Goal: Transaction & Acquisition: Book appointment/travel/reservation

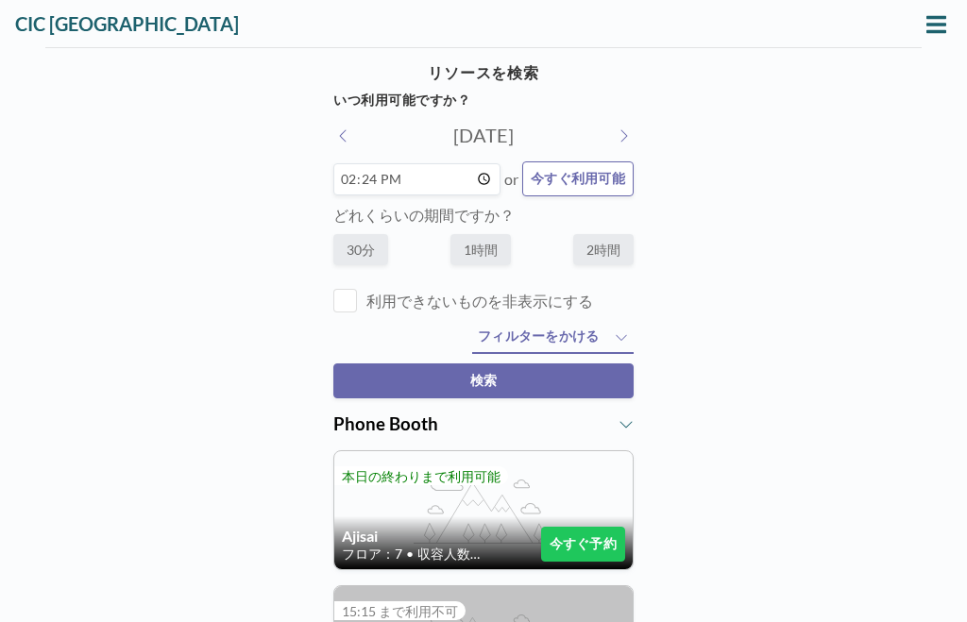
scroll to position [1, 0]
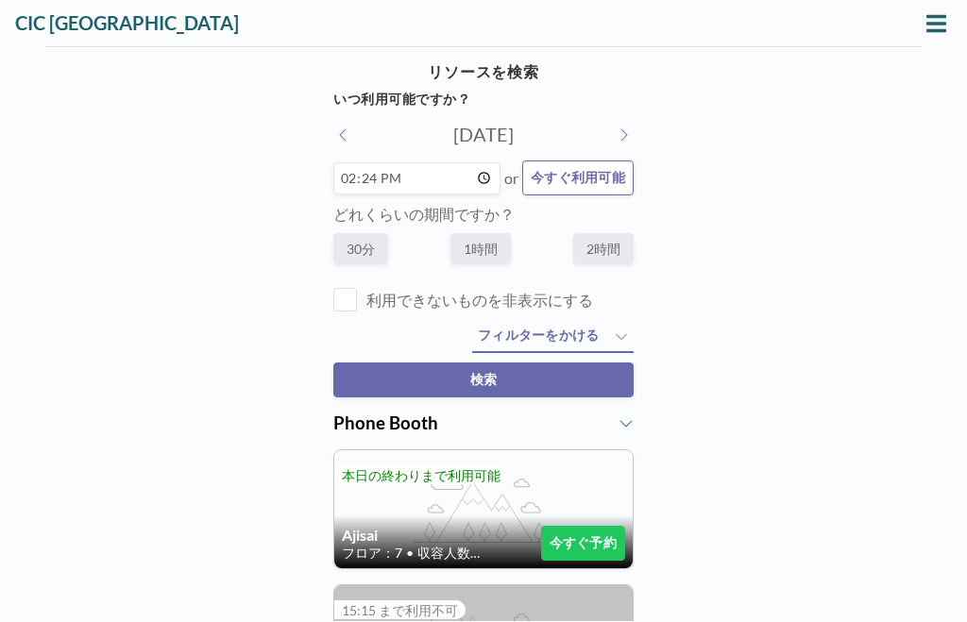
click at [484, 255] on label "1時間" at bounding box center [480, 249] width 60 height 31
radio input "true"
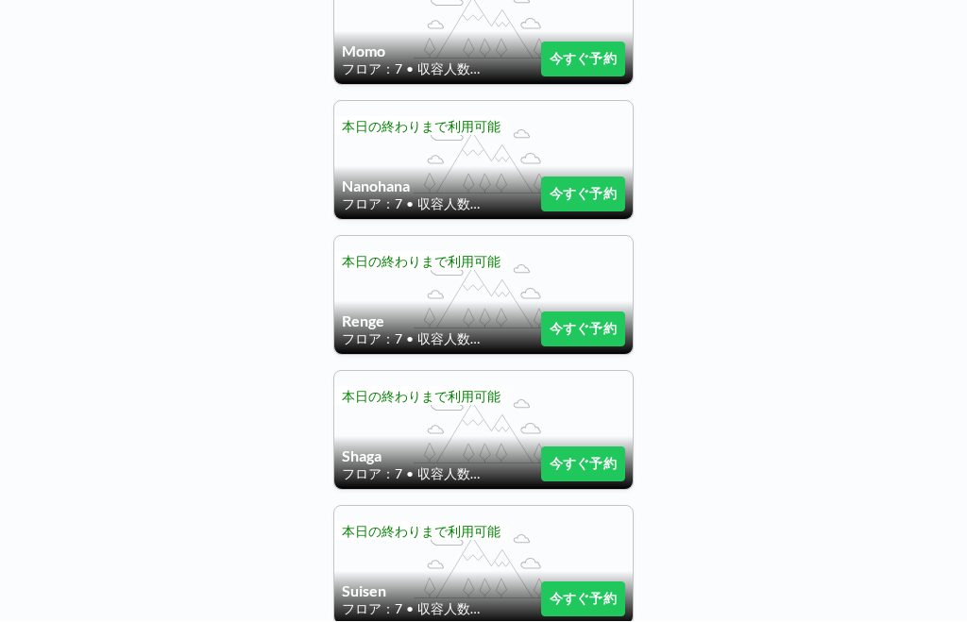
scroll to position [1431, 0]
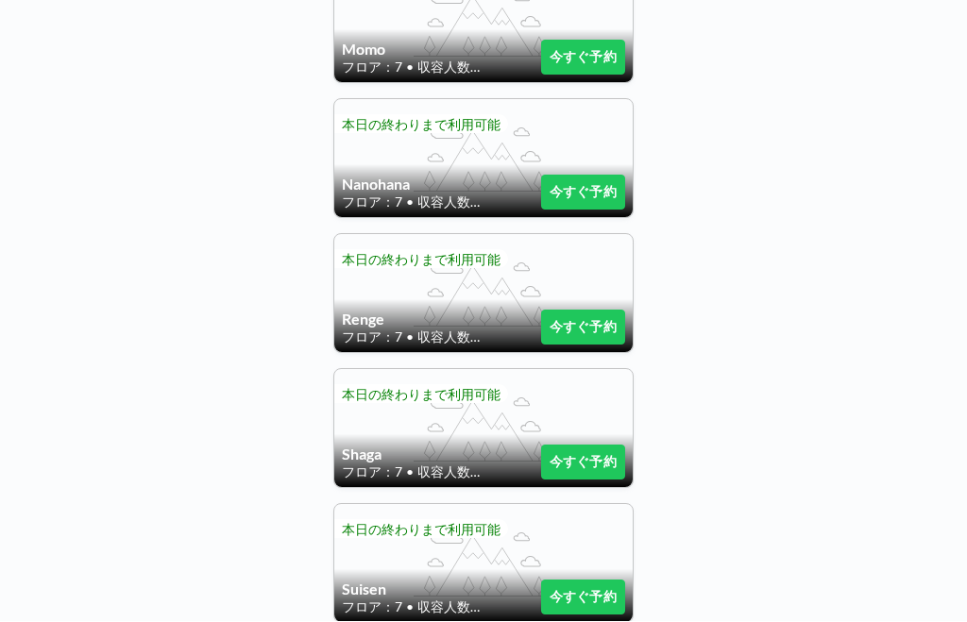
click at [602, 190] on button "今すぐ予約" at bounding box center [583, 193] width 84 height 35
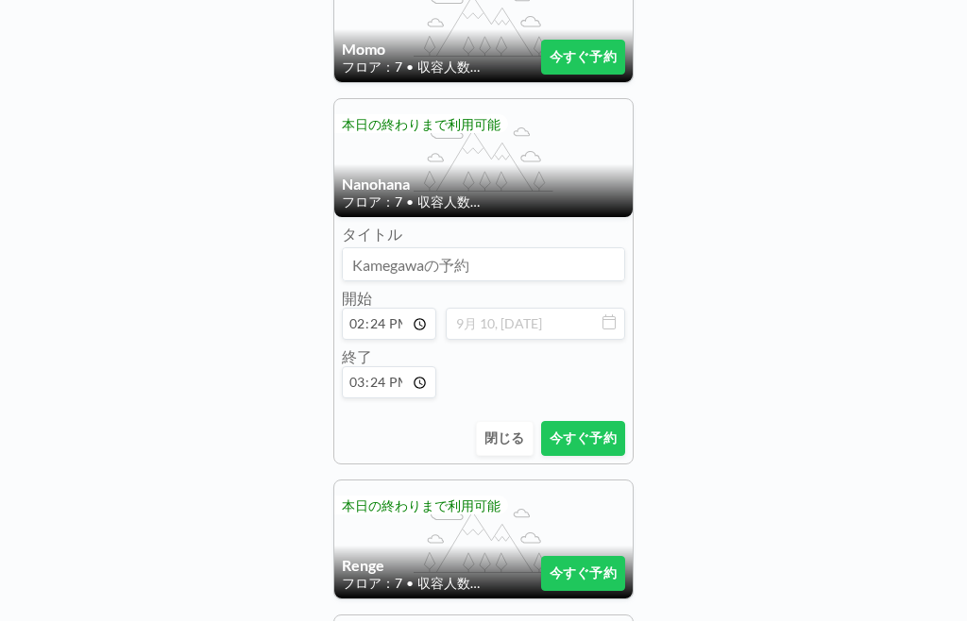
click at [398, 392] on input "15:24" at bounding box center [389, 383] width 94 height 32
type input "15:40"
click at [592, 443] on button "今すぐ予約" at bounding box center [583, 439] width 84 height 35
click at [386, 341] on input "14:24" at bounding box center [389, 325] width 94 height 32
type input "14:30"
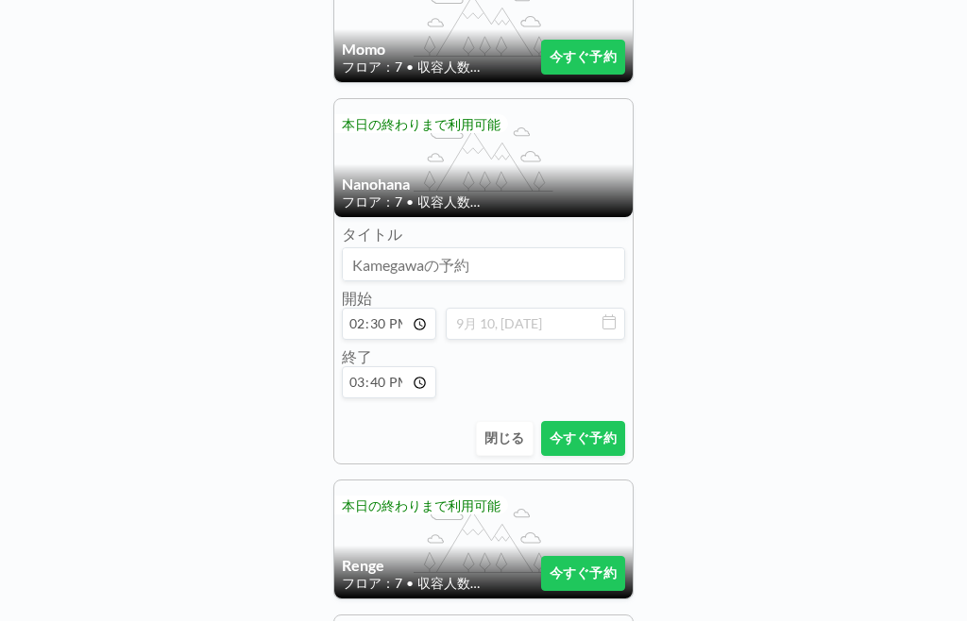
click at [590, 448] on button "今すぐ予約" at bounding box center [583, 439] width 84 height 35
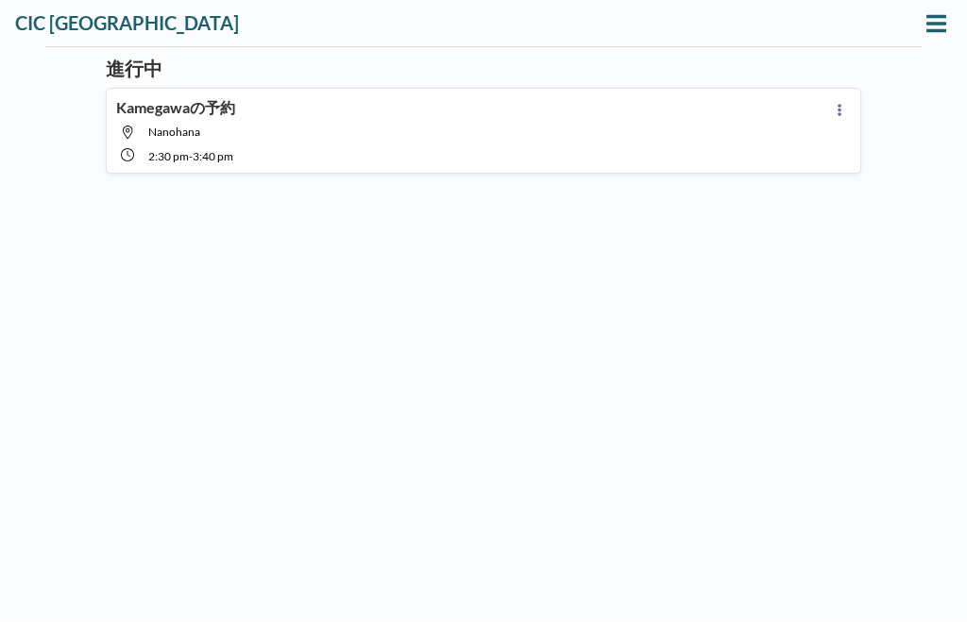
click at [957, 325] on div "進行中 [PERSON_NAME]の予約 Nanohana 2:30 PM - 3:40 PM (タイトルなし) この予約を削除してもよろしいですか？ キャン…" at bounding box center [483, 335] width 967 height 574
click at [934, 30] on icon at bounding box center [936, 23] width 20 height 17
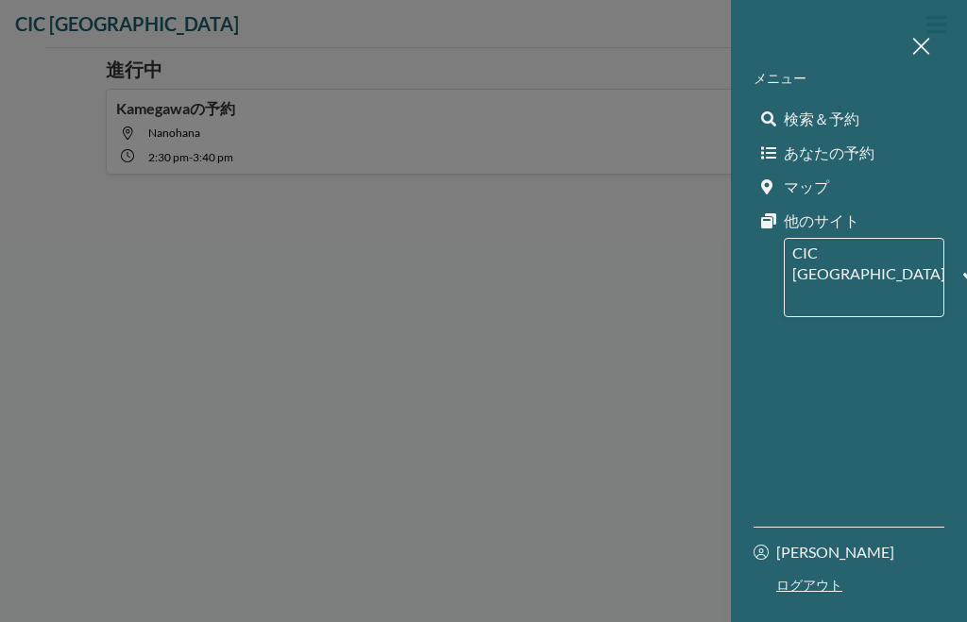
click at [843, 122] on span "検索＆予約" at bounding box center [822, 119] width 76 height 19
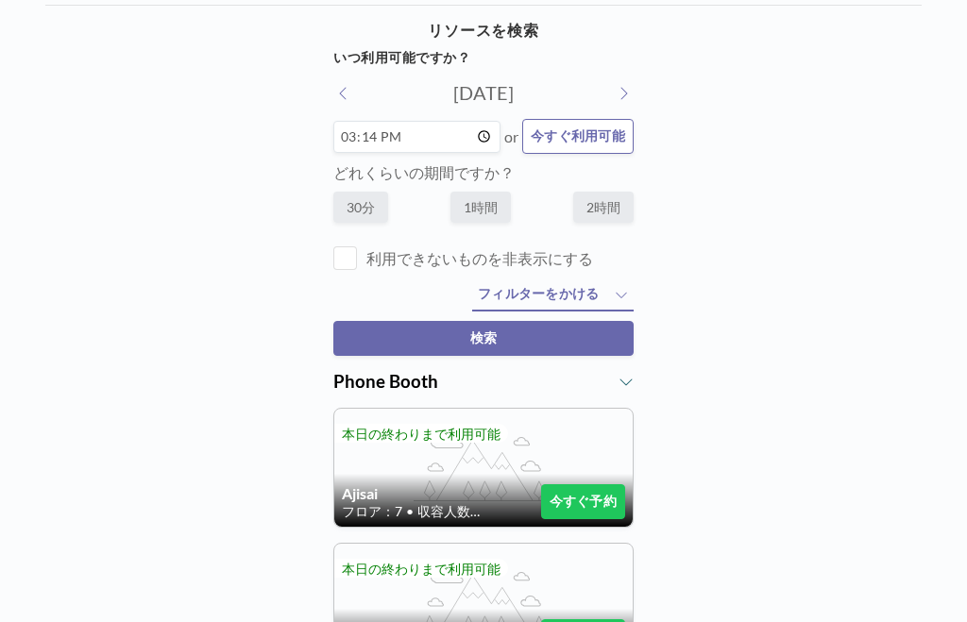
scroll to position [99, 0]
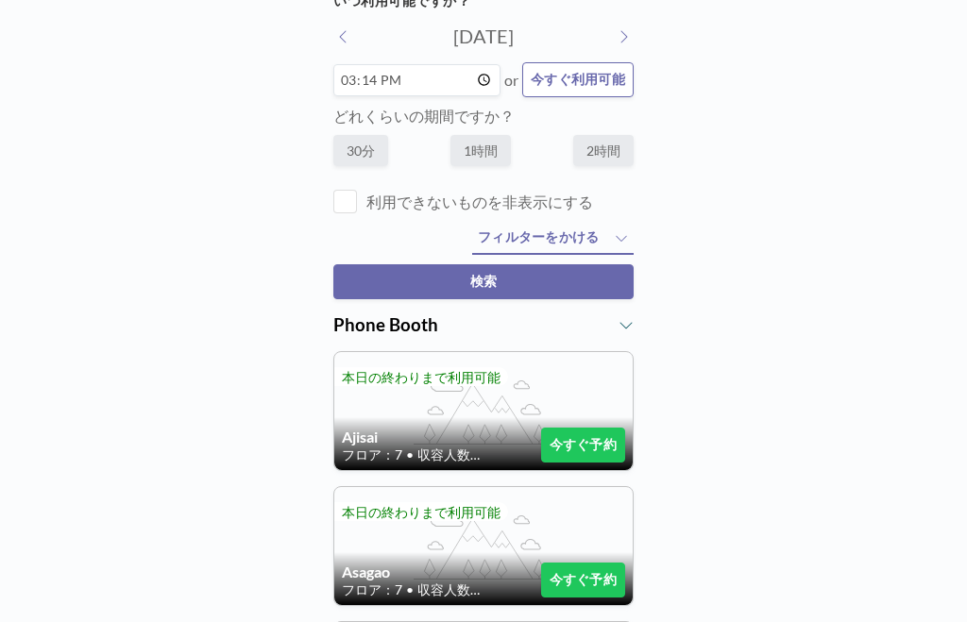
click at [608, 165] on label "2時間" at bounding box center [603, 150] width 60 height 31
radio input "true"
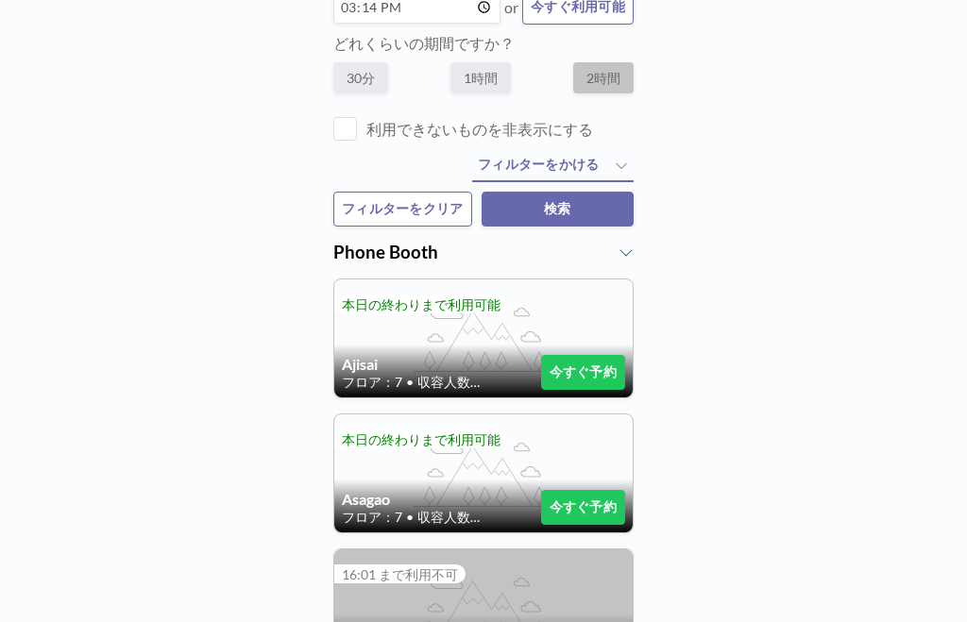
scroll to position [173, 0]
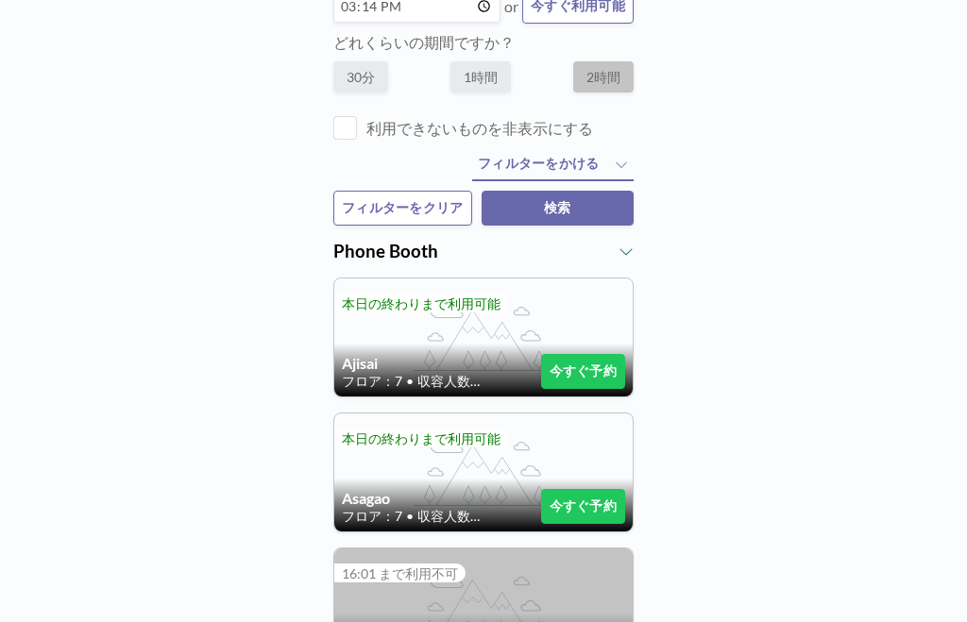
click at [592, 172] on span "フィルターをかける" at bounding box center [539, 164] width 122 height 18
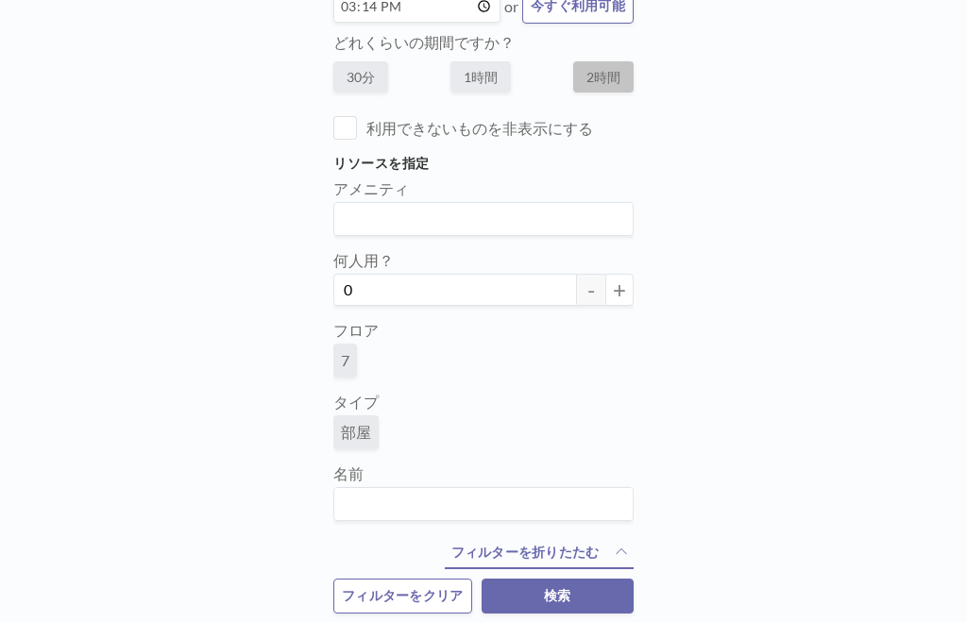
click at [510, 556] on span "フィルターを折りたたむ" at bounding box center [525, 553] width 148 height 18
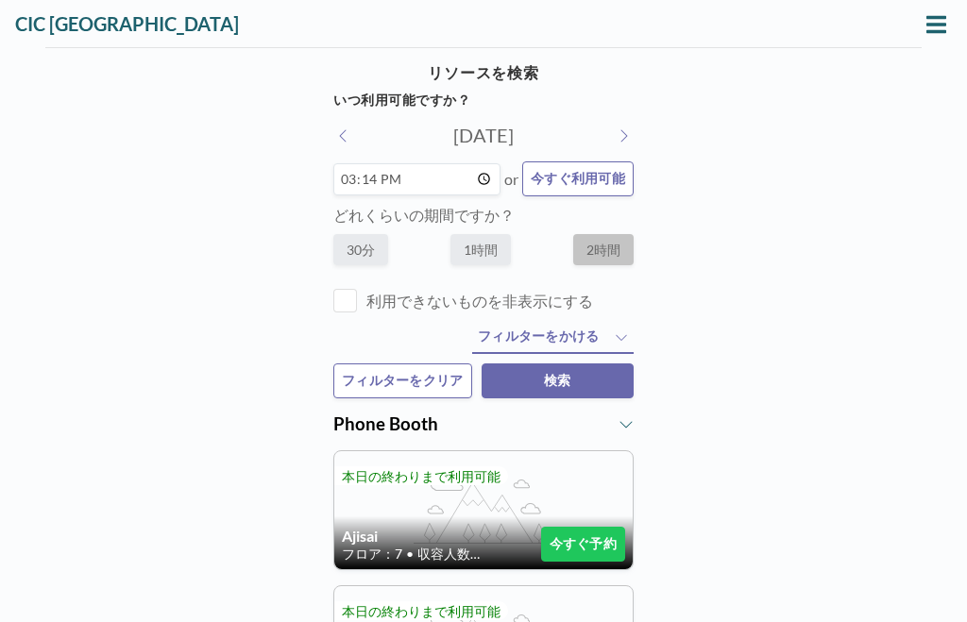
scroll to position [0, 0]
click at [460, 189] on input "15:14" at bounding box center [416, 179] width 167 height 32
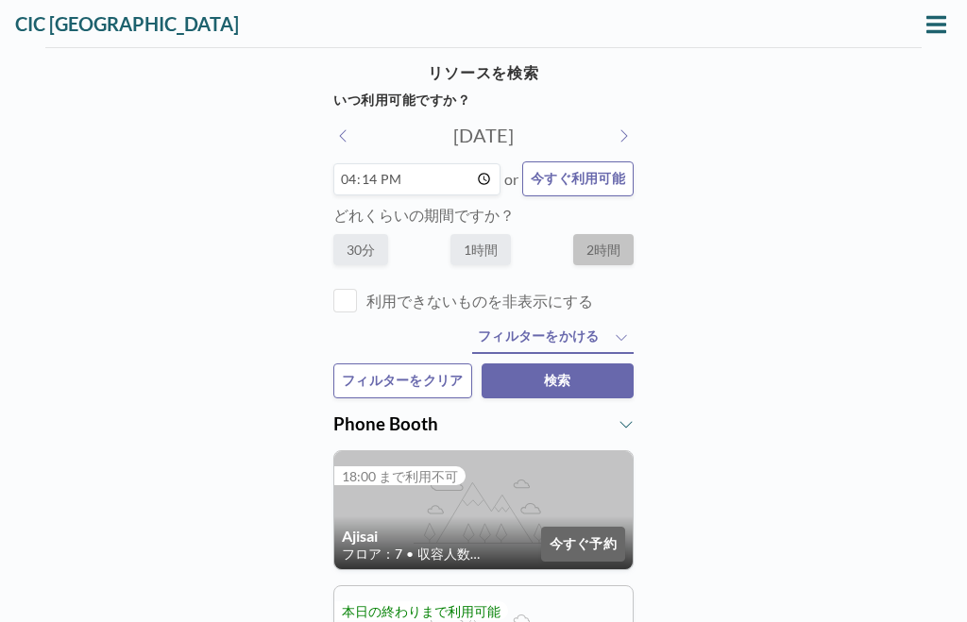
type input "16:00"
click at [495, 263] on label "1時間" at bounding box center [480, 249] width 60 height 31
radio input "true"
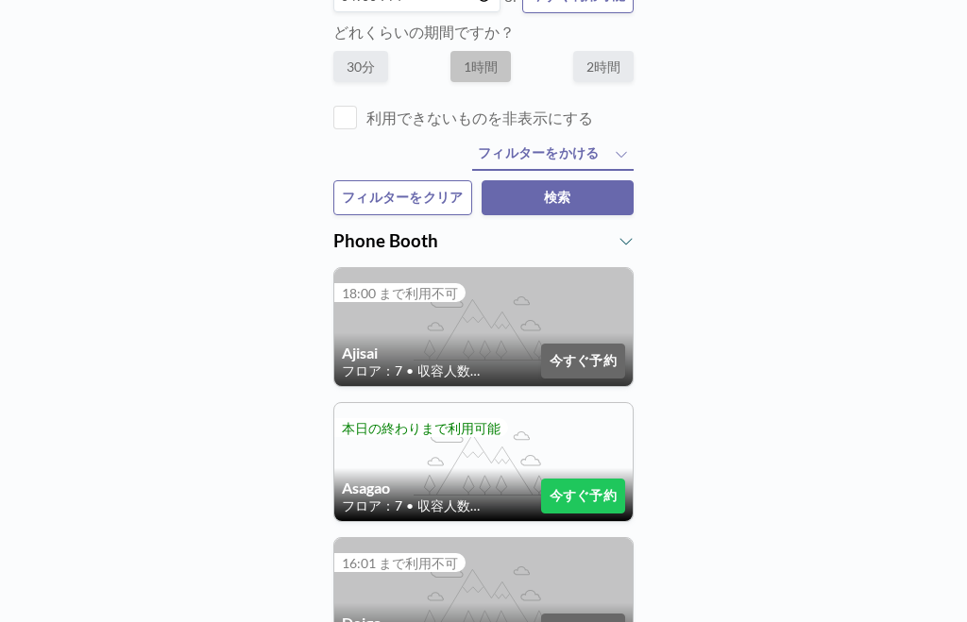
scroll to position [188, 0]
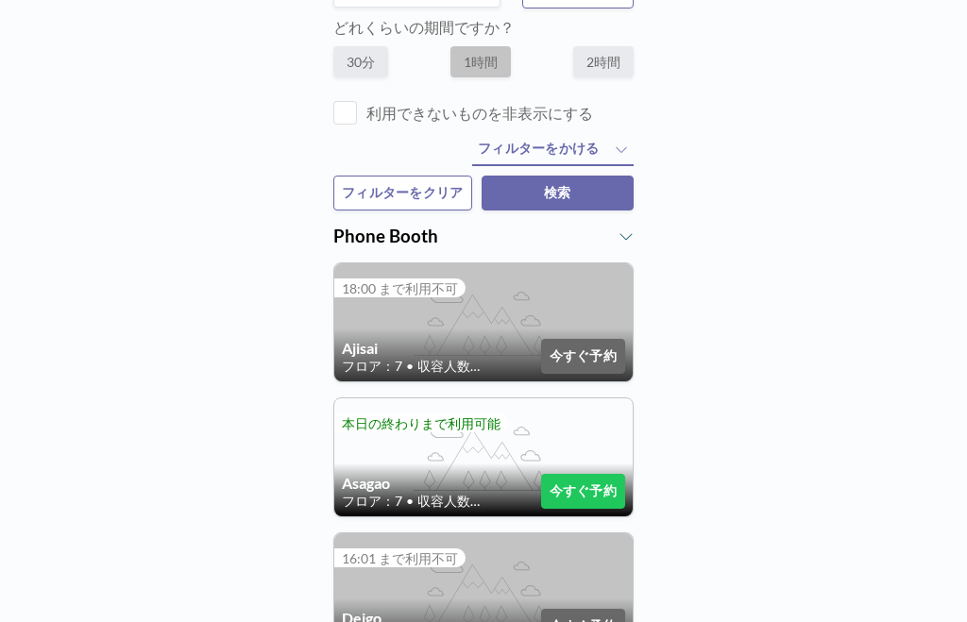
click at [355, 123] on span at bounding box center [345, 113] width 24 height 24
click at [366, 125] on input "利用できないものを非表示にする" at bounding box center [366, 125] width 0 height 0
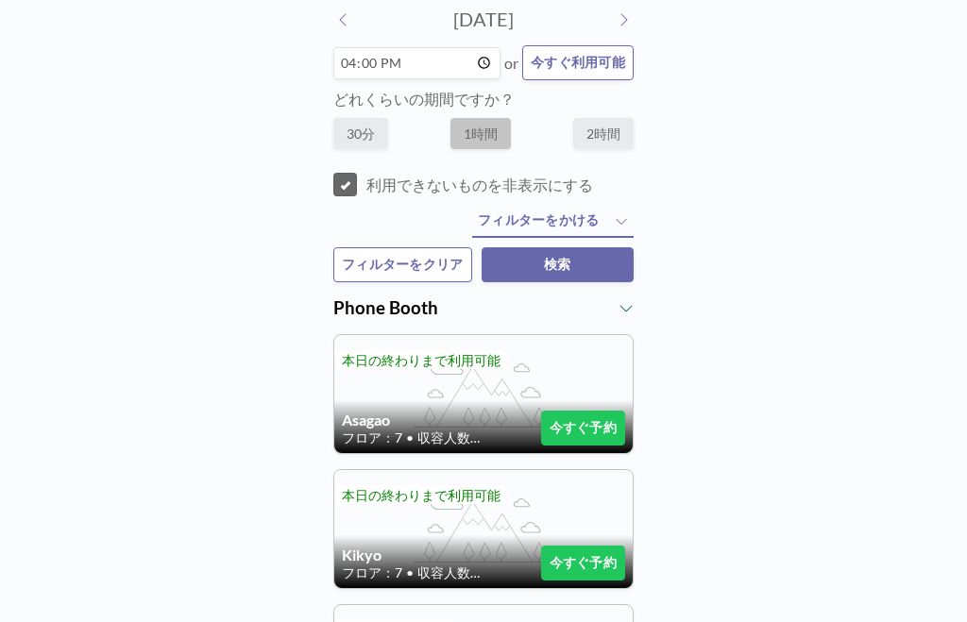
scroll to position [107, 0]
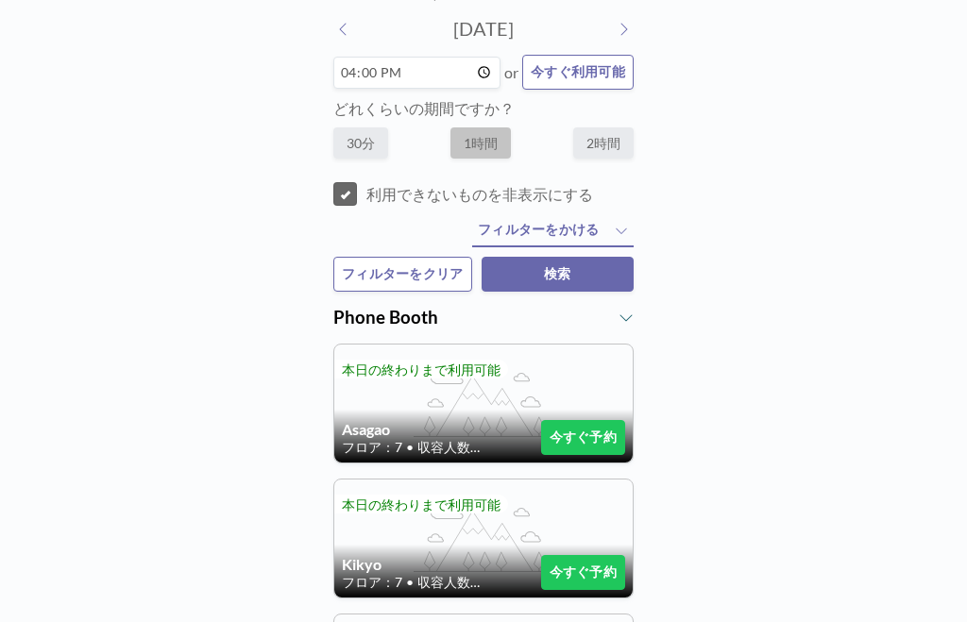
click at [581, 442] on button "今すぐ予約" at bounding box center [583, 437] width 84 height 35
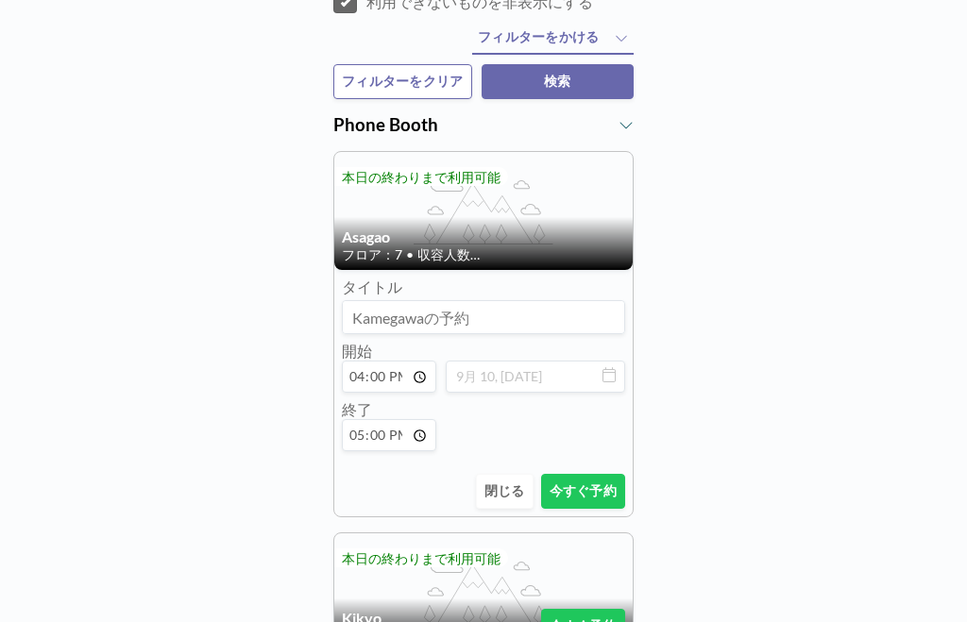
scroll to position [305, 0]
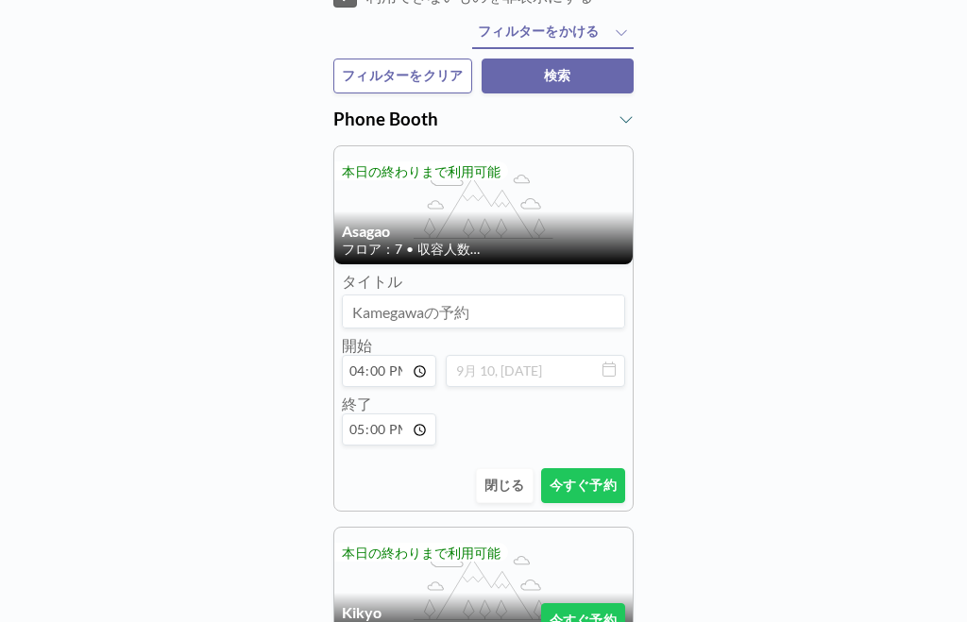
click at [588, 503] on button "今すぐ予約" at bounding box center [583, 485] width 84 height 35
